Goal: Task Accomplishment & Management: Manage account settings

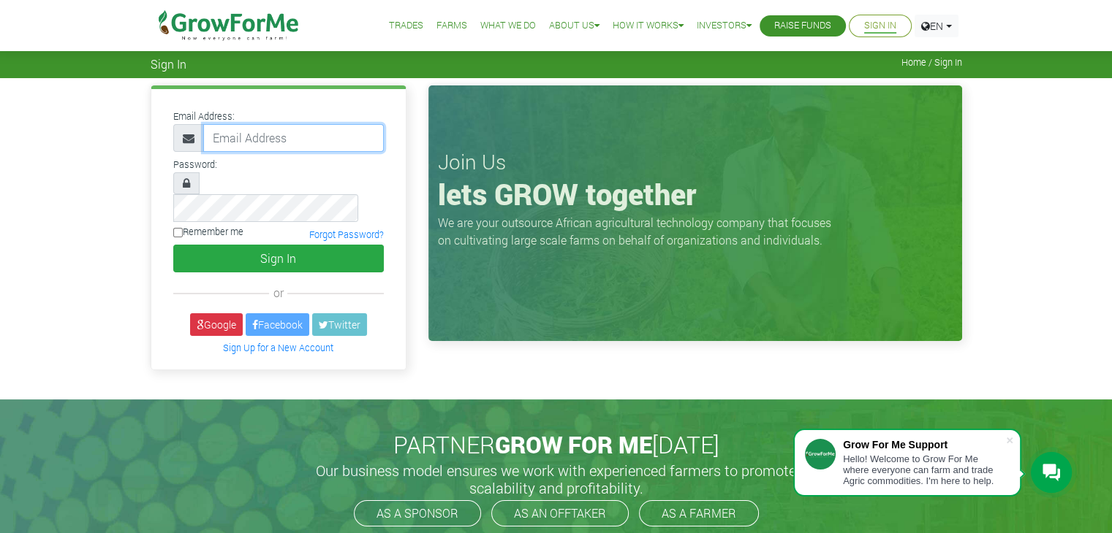
type input "linda@growforme.com"
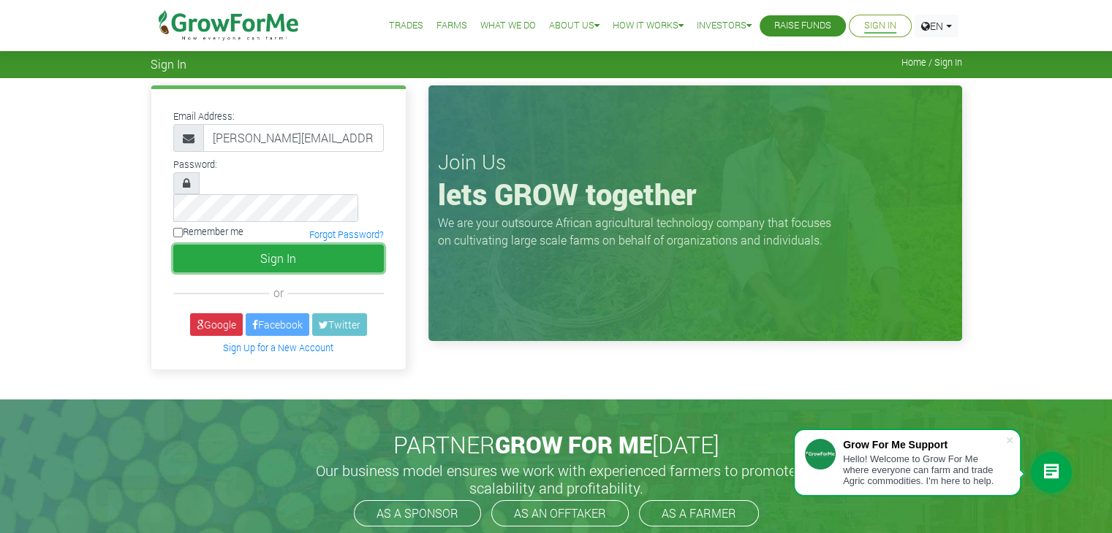
click at [286, 245] on button "Sign In" at bounding box center [278, 259] width 210 height 28
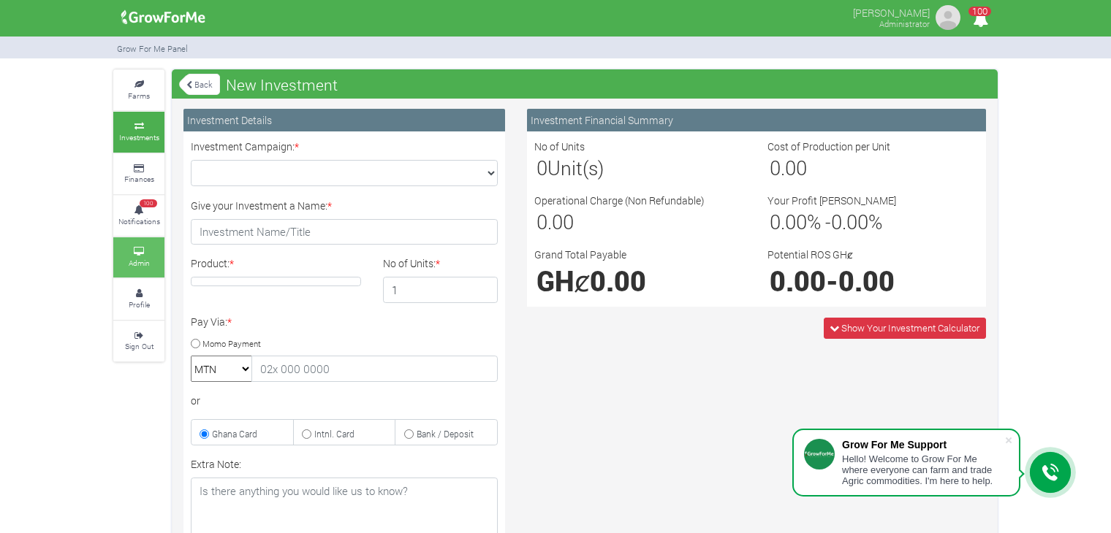
click at [140, 248] on icon at bounding box center [139, 251] width 44 height 7
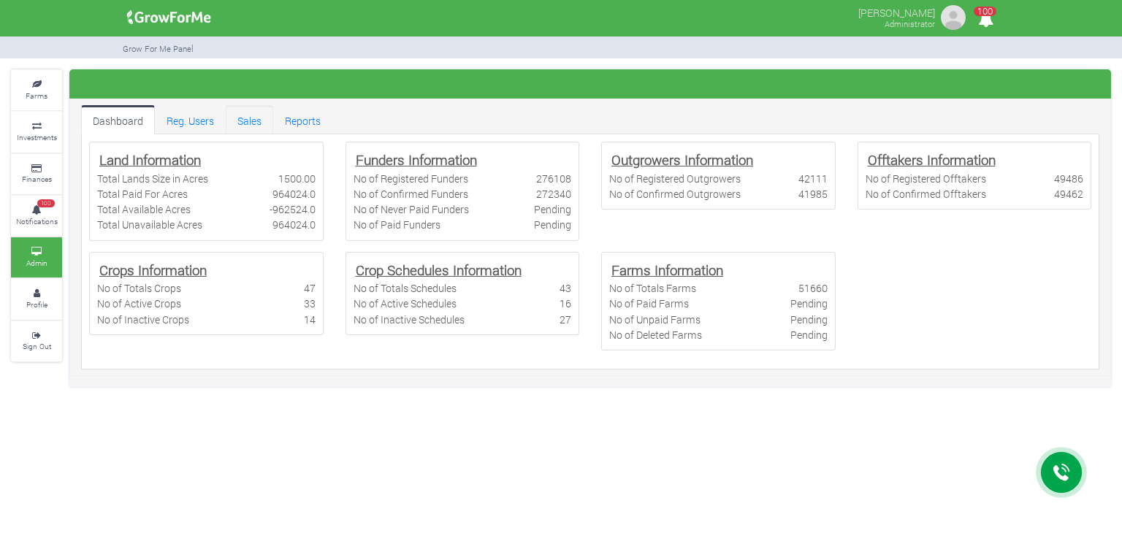
click at [246, 114] on link "Sales" at bounding box center [250, 119] width 48 height 29
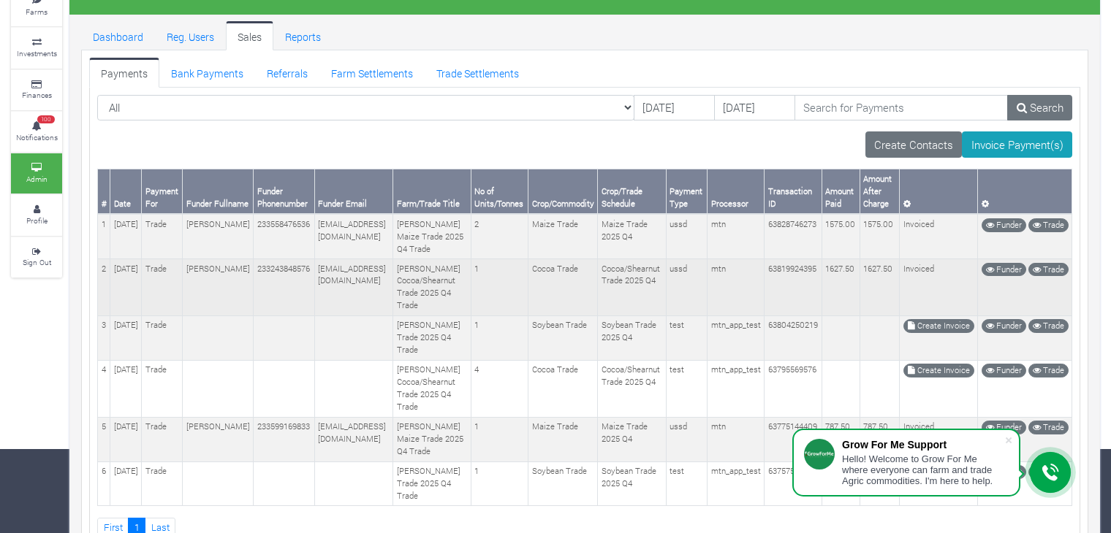
scroll to position [85, 0]
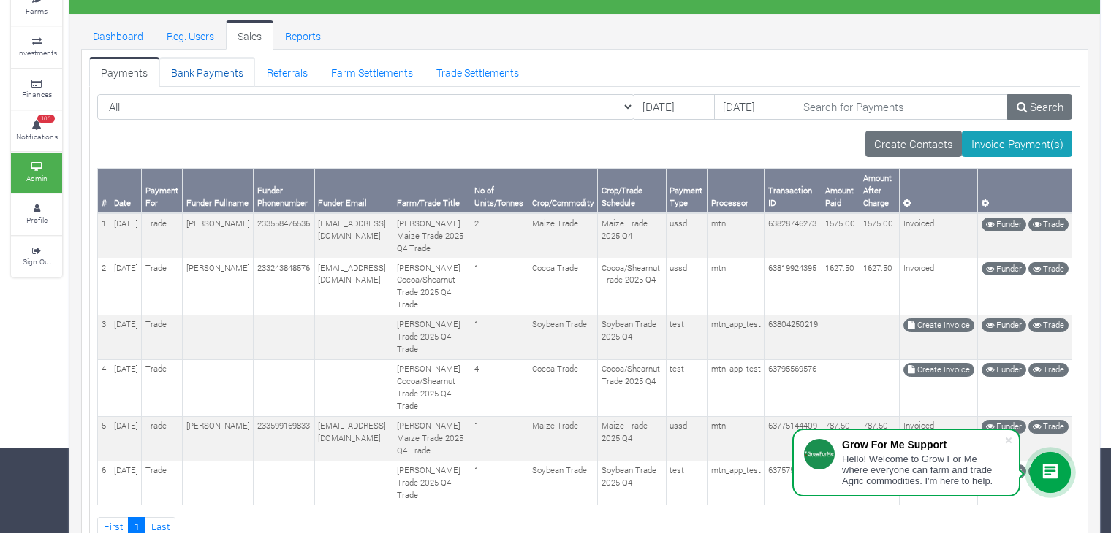
click at [210, 67] on link "Bank Payments" at bounding box center [207, 71] width 96 height 29
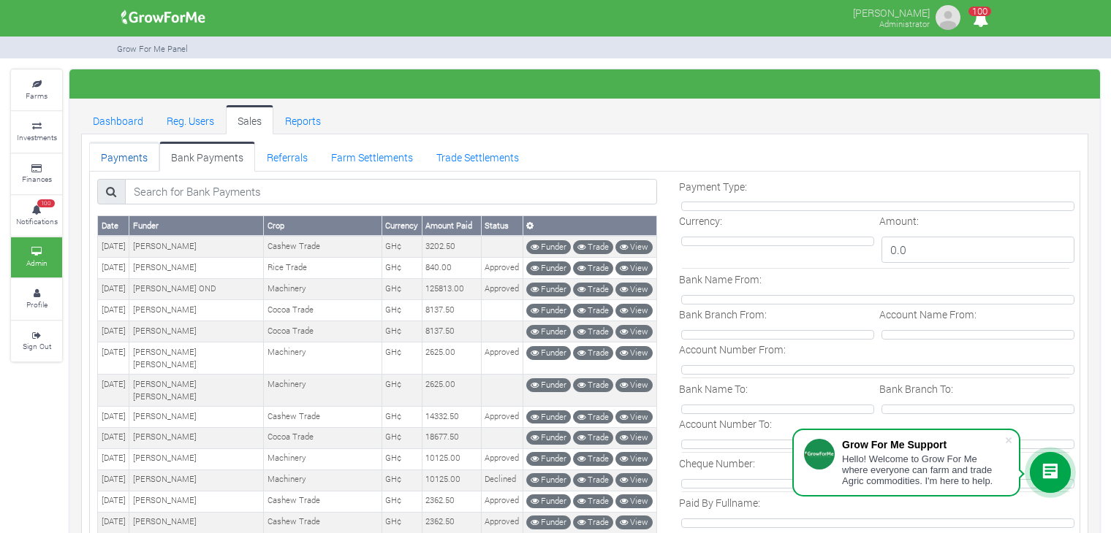
click at [138, 162] on link "Payments" at bounding box center [124, 156] width 70 height 29
